Goal: Task Accomplishment & Management: Use online tool/utility

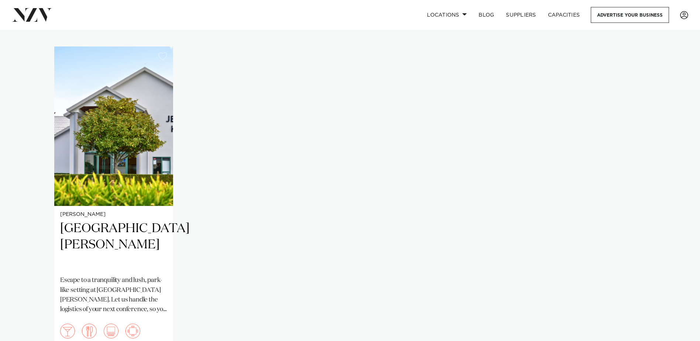
scroll to position [516, 0]
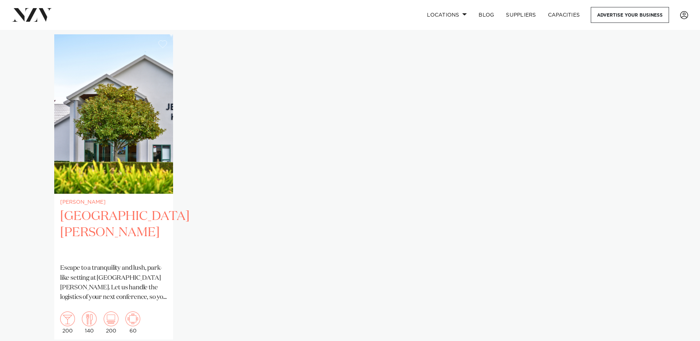
click at [97, 218] on h2 "[GEOGRAPHIC_DATA][PERSON_NAME]" at bounding box center [113, 233] width 107 height 50
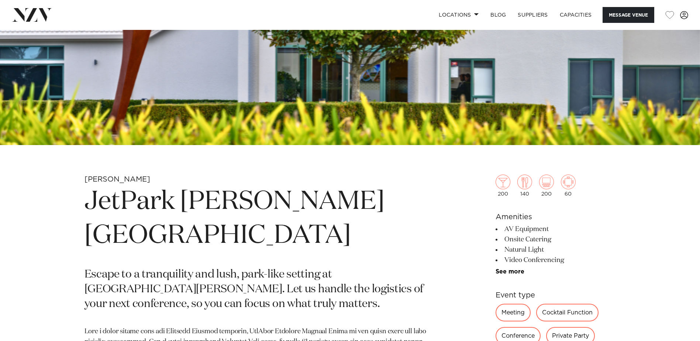
scroll to position [226, 0]
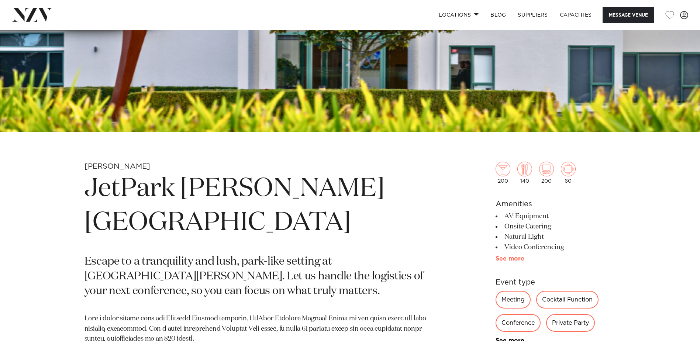
click at [507, 260] on link "See more" at bounding box center [524, 259] width 58 height 6
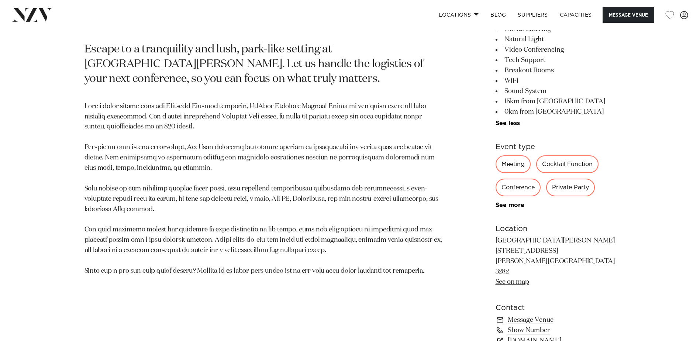
scroll to position [484, 0]
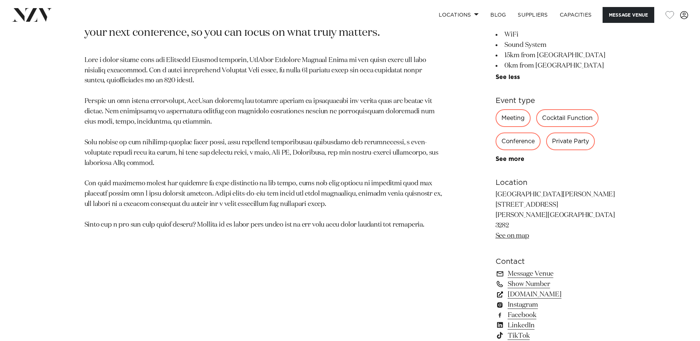
click at [547, 289] on link "www.jetparkhamilton.co.nz" at bounding box center [555, 294] width 120 height 10
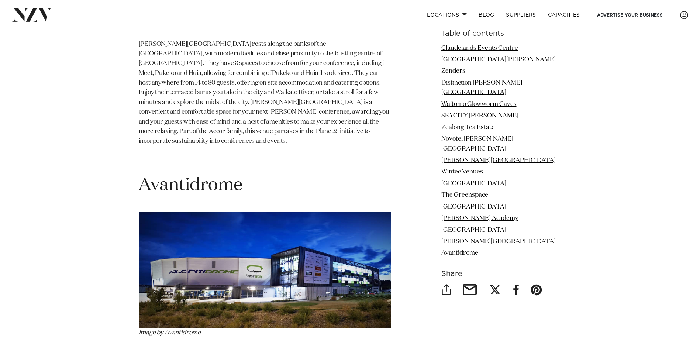
scroll to position [6713, 0]
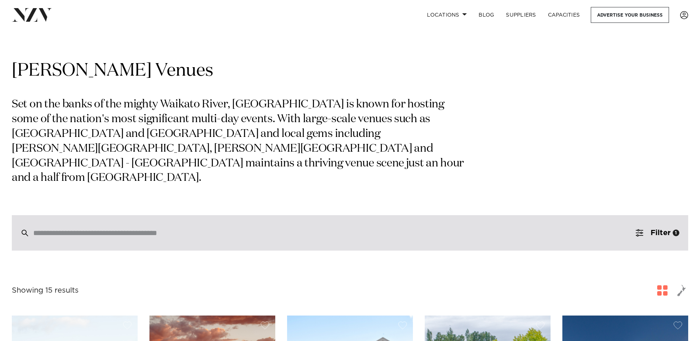
click at [191, 229] on input "search" at bounding box center [334, 233] width 602 height 8
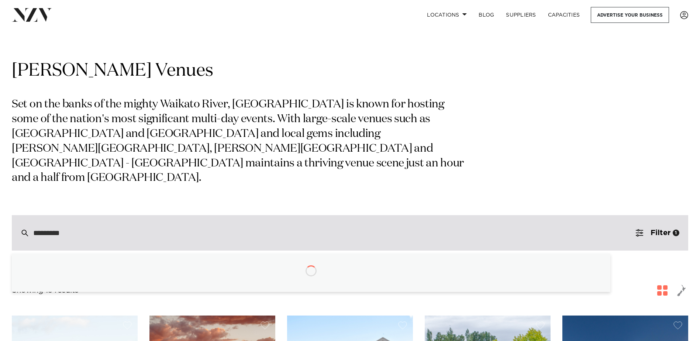
type input "**********"
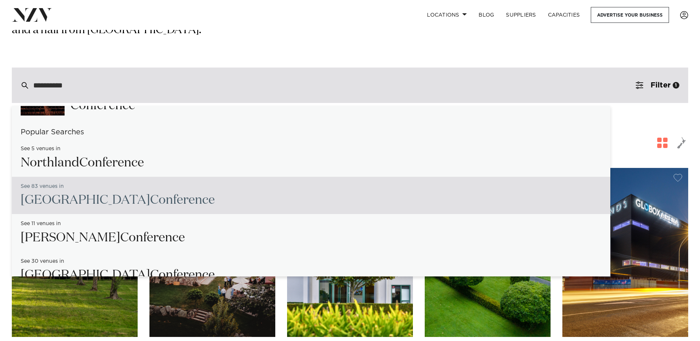
scroll to position [111, 0]
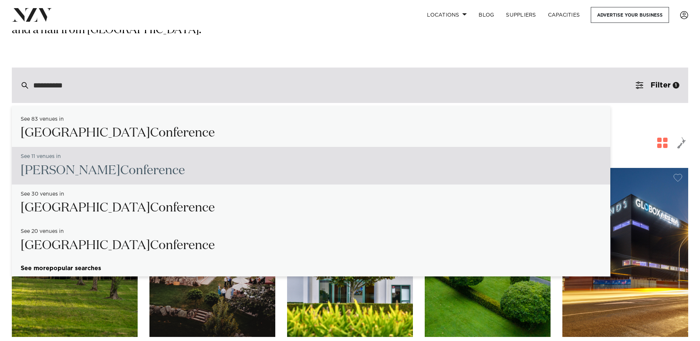
click at [120, 164] on span "Conference" at bounding box center [152, 170] width 65 height 13
type input "**********"
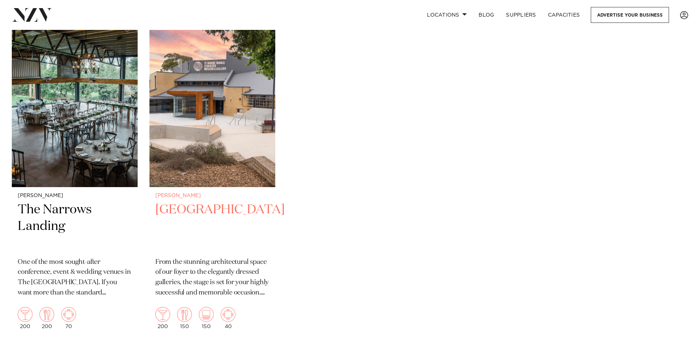
scroll to position [848, 0]
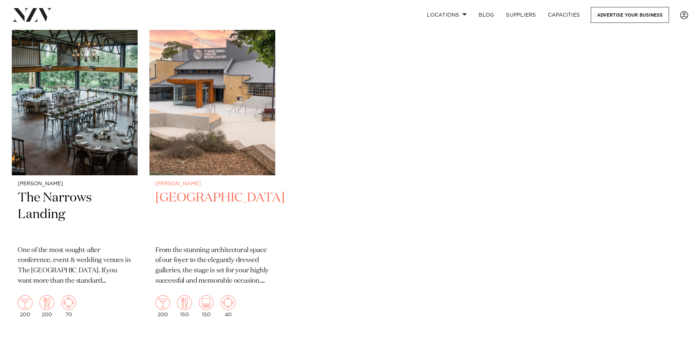
drag, startPoint x: 248, startPoint y: 125, endPoint x: 260, endPoint y: 121, distance: 12.8
click at [248, 125] on img at bounding box center [212, 90] width 126 height 169
